Goal: Task Accomplishment & Management: Use online tool/utility

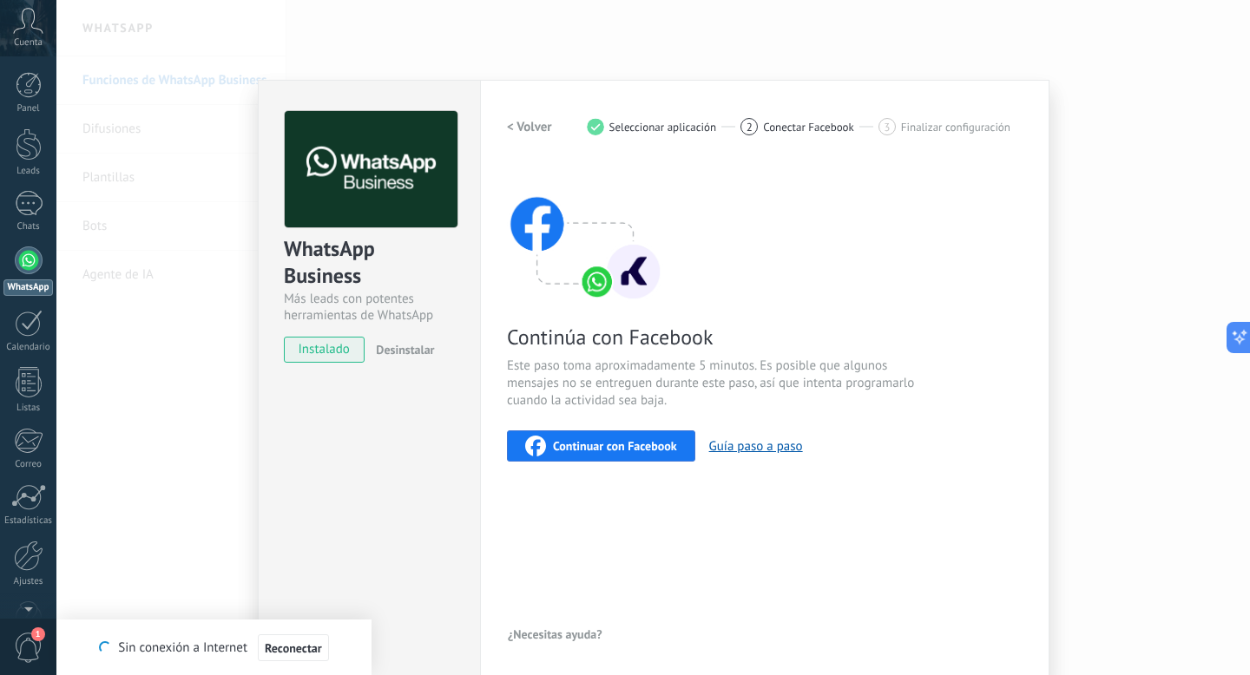
scroll to position [3, 0]
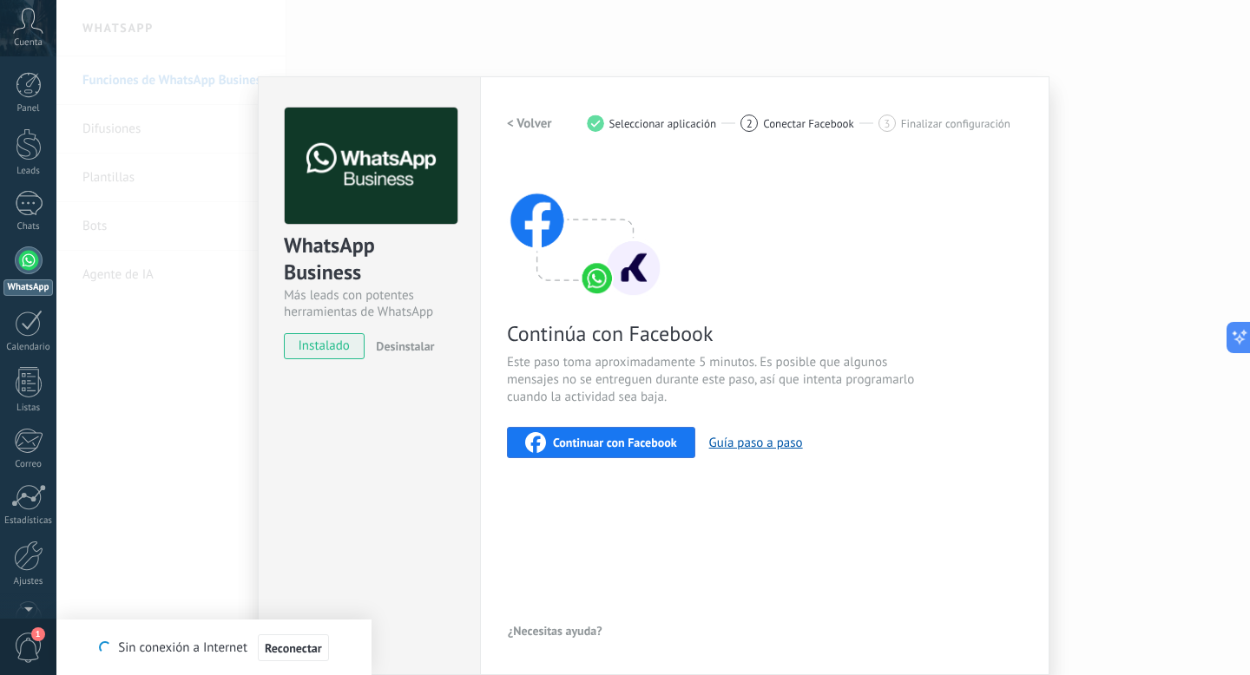
click at [211, 224] on div "WhatsApp Business Más leads con potentes herramientas de WhatsApp instalado Des…" at bounding box center [652, 337] width 1193 height 675
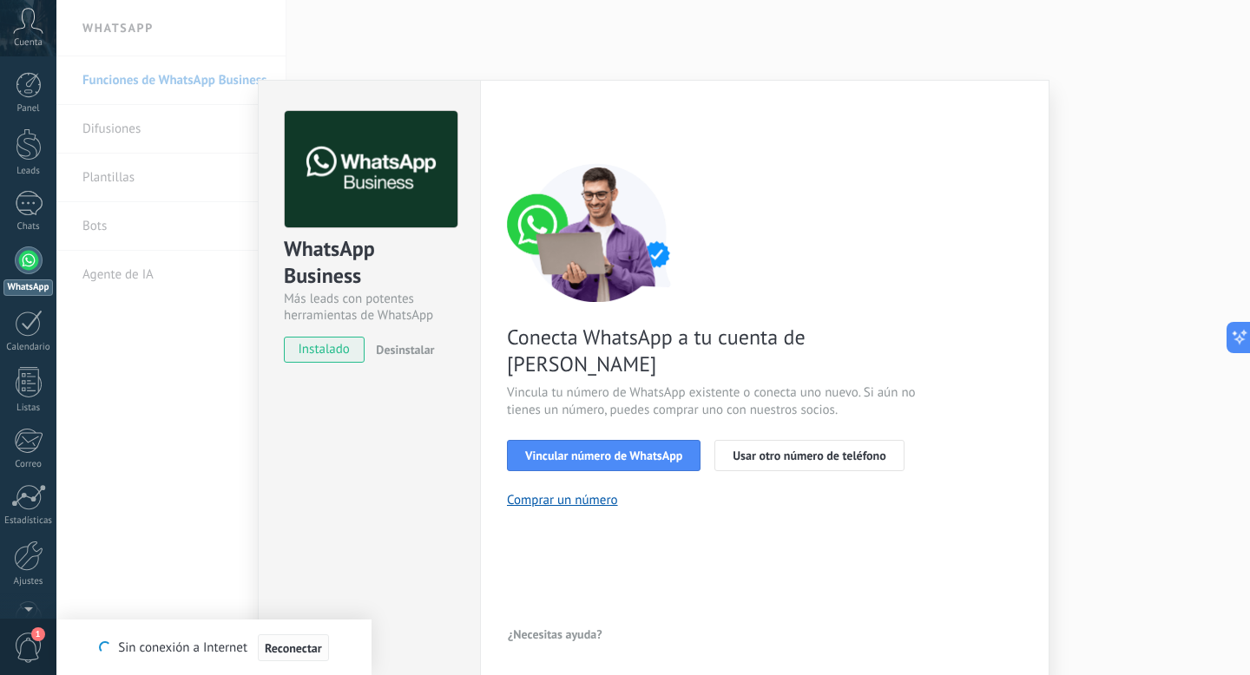
click at [281, 654] on span "Reconectar" at bounding box center [293, 648] width 57 height 12
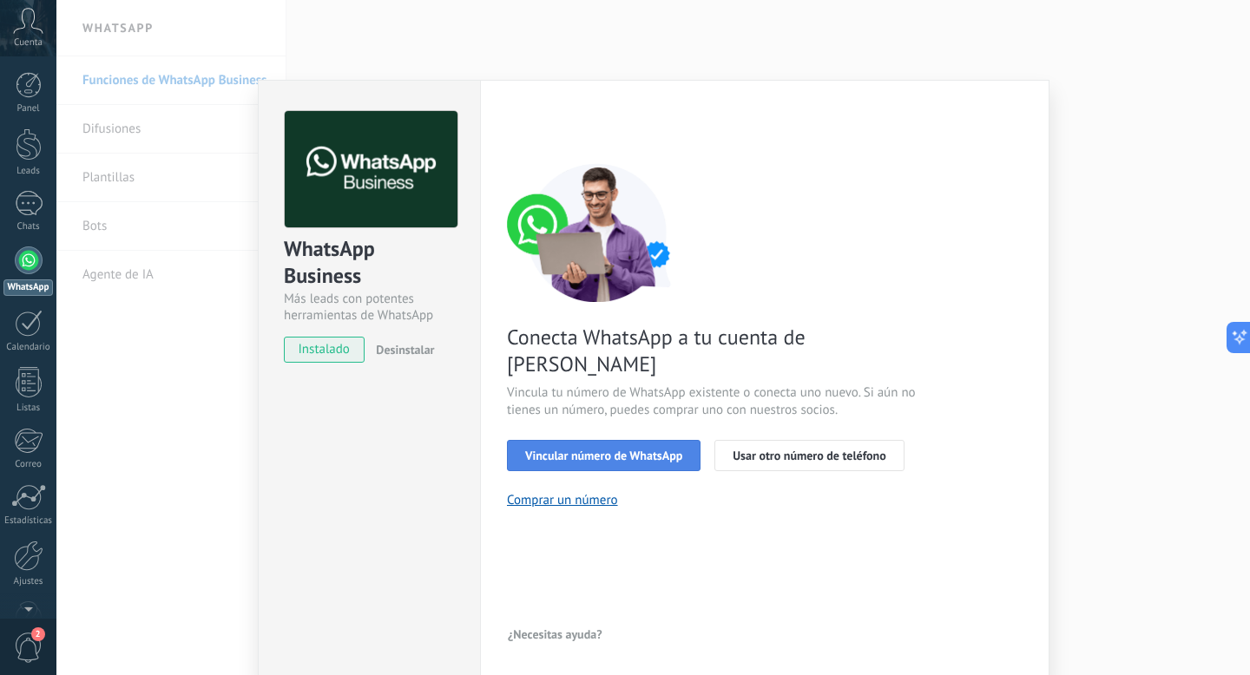
click at [570, 449] on span "Vincular número de WhatsApp" at bounding box center [603, 455] width 157 height 12
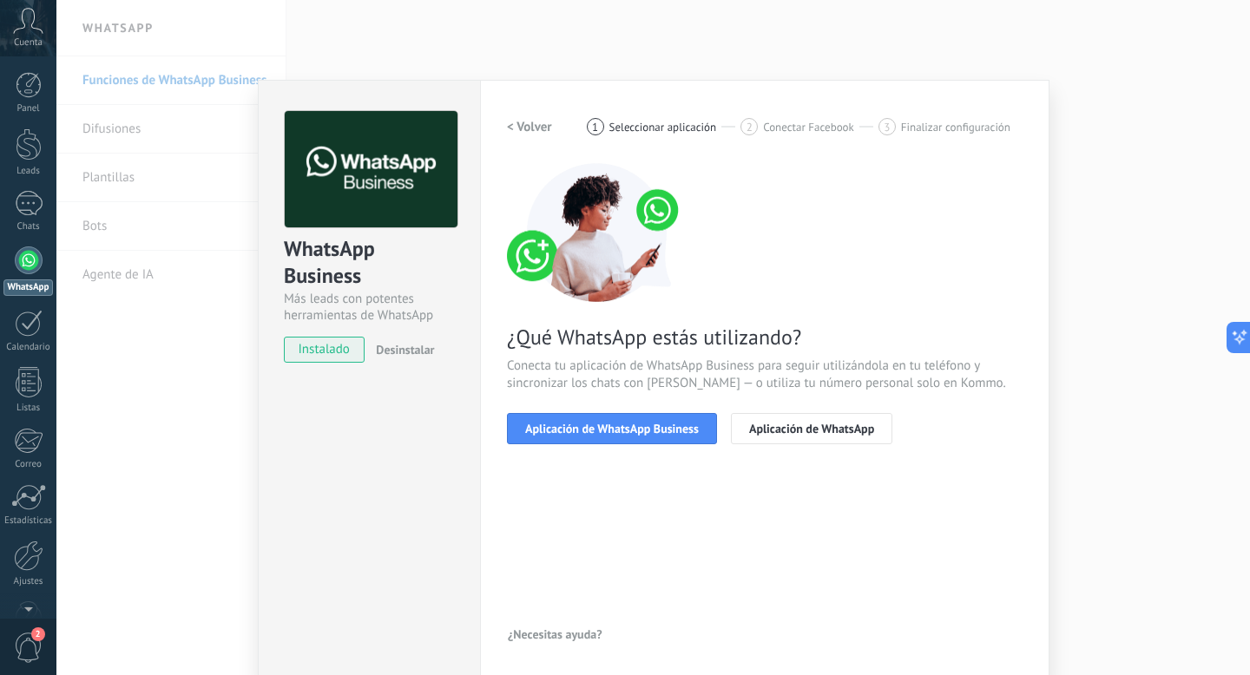
click at [570, 433] on span "Aplicación de WhatsApp Business" at bounding box center [612, 429] width 174 height 12
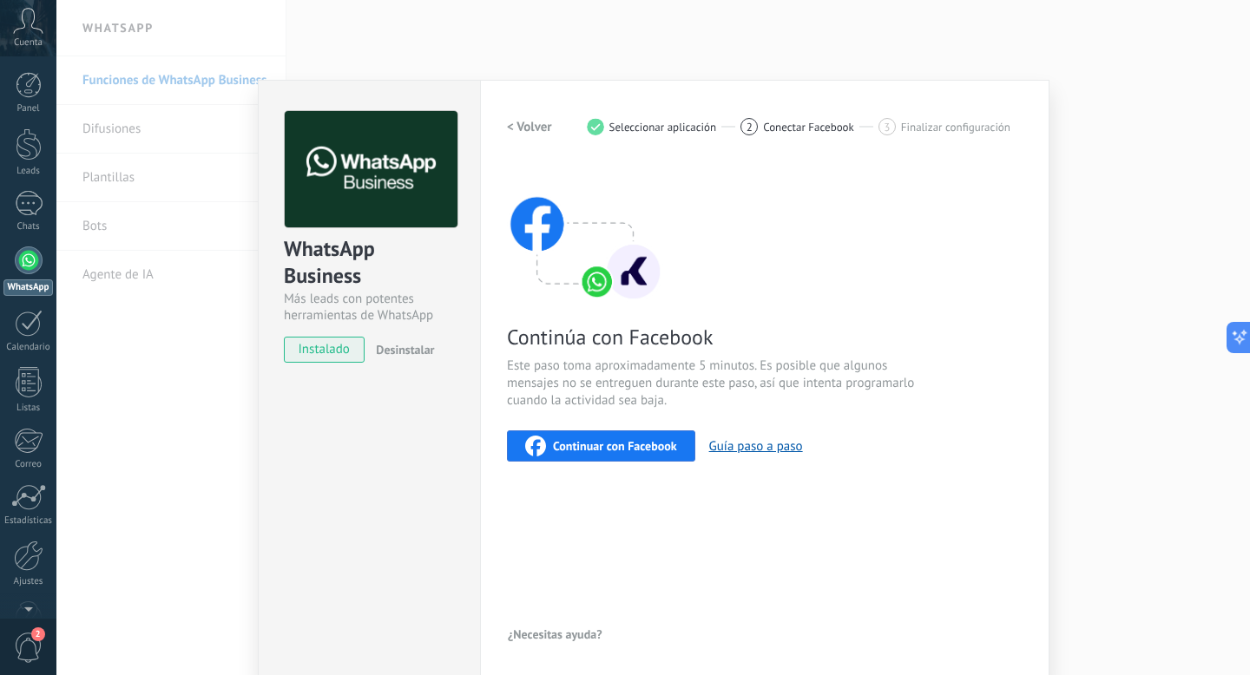
click at [621, 443] on span "Continuar con Facebook" at bounding box center [615, 446] width 124 height 12
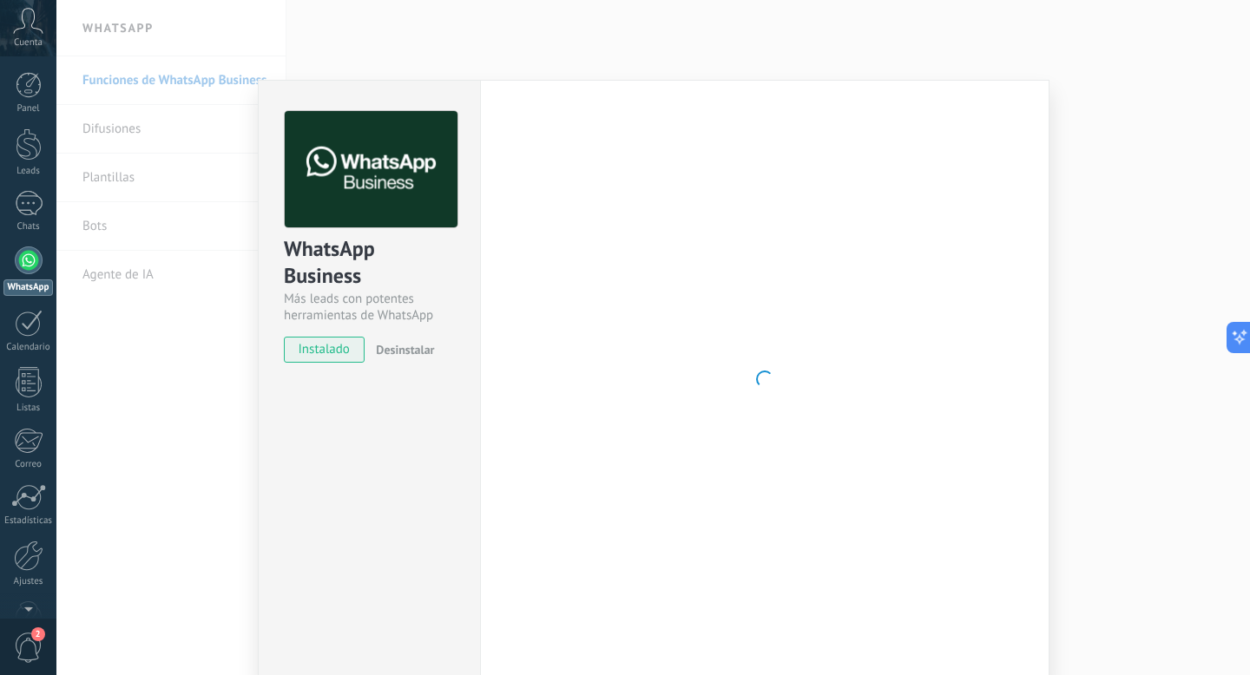
click at [32, 28] on icon at bounding box center [28, 21] width 30 height 26
